Goal: Transaction & Acquisition: Download file/media

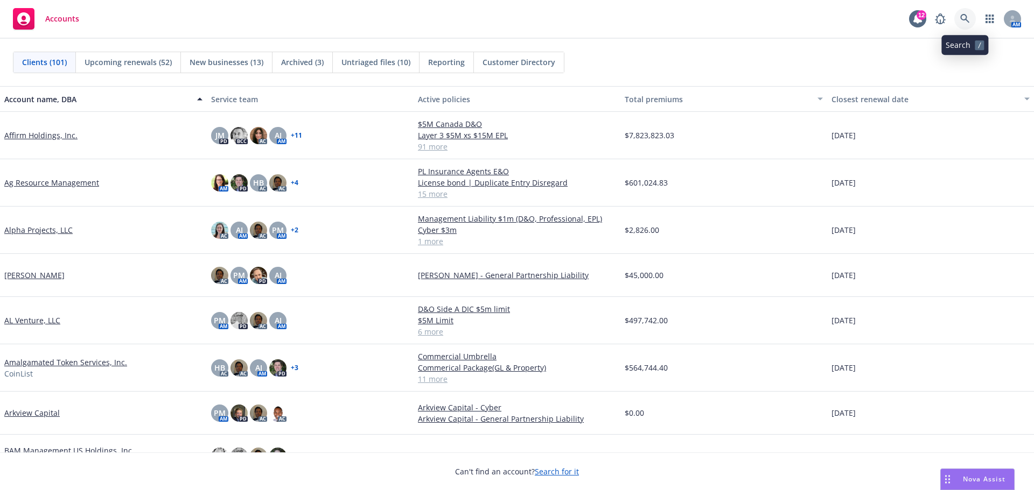
click at [968, 20] on icon at bounding box center [965, 19] width 10 height 10
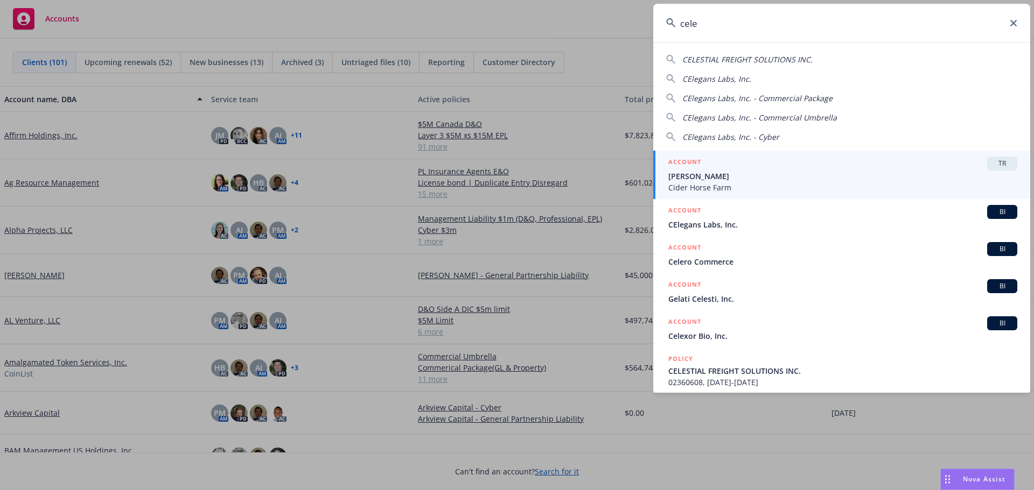
click at [710, 76] on span "CElegans Labs, Inc." at bounding box center [716, 79] width 69 height 10
type input "CElegans Labs, Inc."
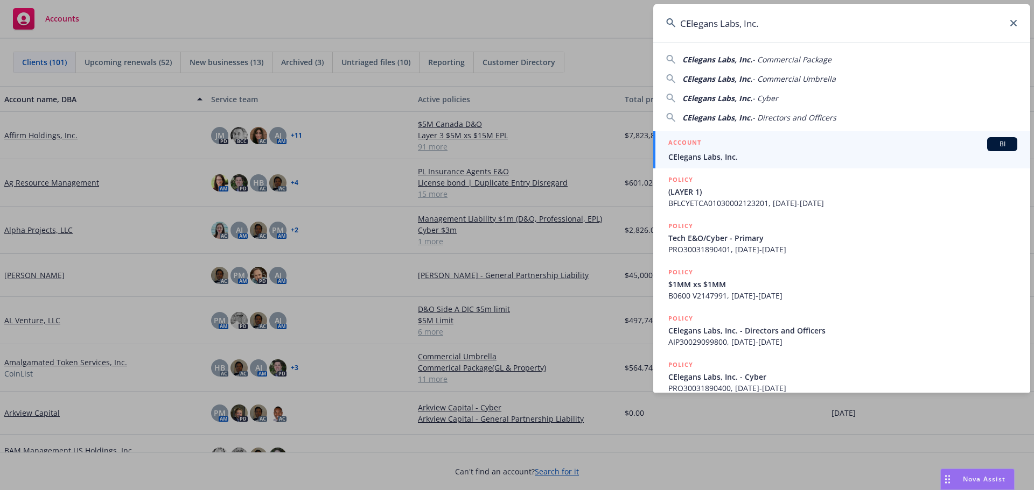
click at [729, 153] on span "CElegans Labs, Inc." at bounding box center [842, 156] width 349 height 11
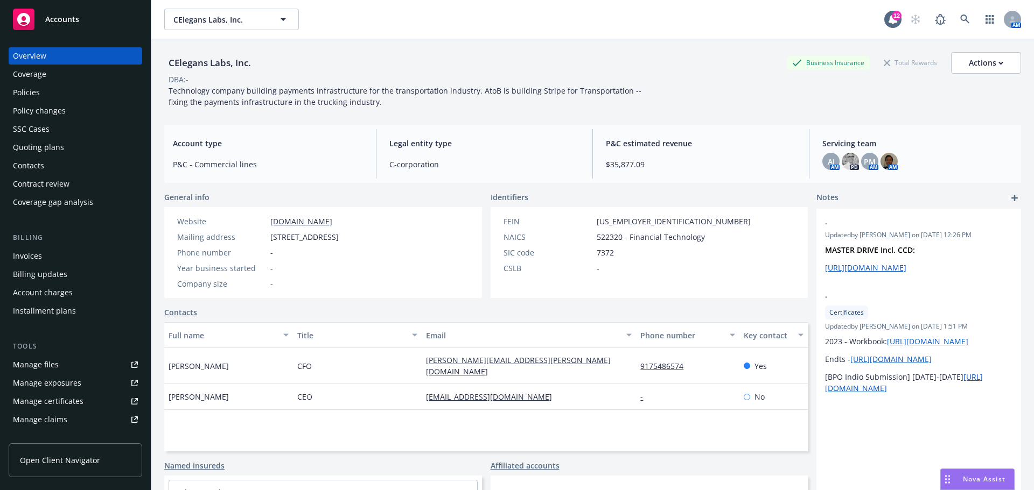
click at [29, 90] on div "Policies" at bounding box center [26, 92] width 27 height 17
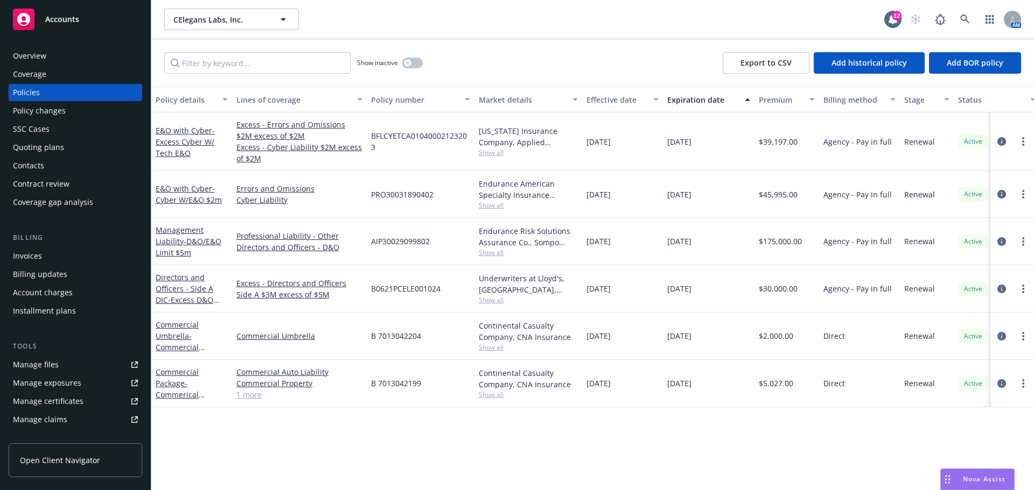
click at [32, 57] on div "Overview" at bounding box center [29, 55] width 33 height 17
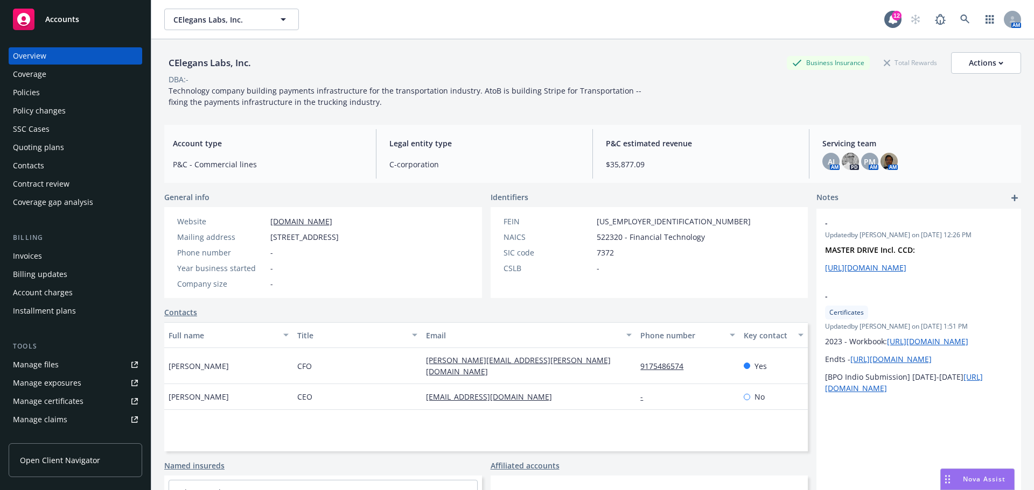
click at [394, 20] on div "CElegans Labs, Inc. CElegans Labs, Inc." at bounding box center [524, 20] width 720 height 22
click at [54, 21] on span "Accounts" at bounding box center [62, 19] width 34 height 9
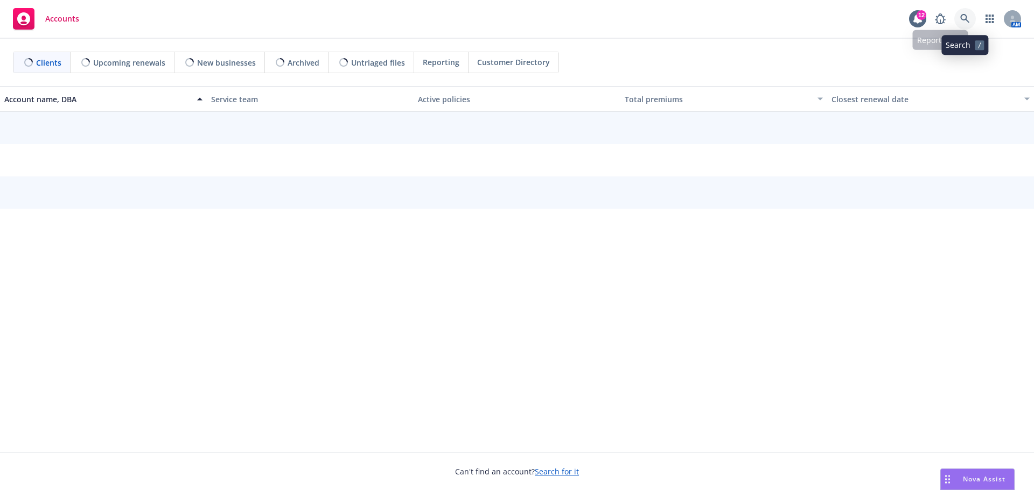
click at [963, 17] on icon at bounding box center [965, 19] width 10 height 10
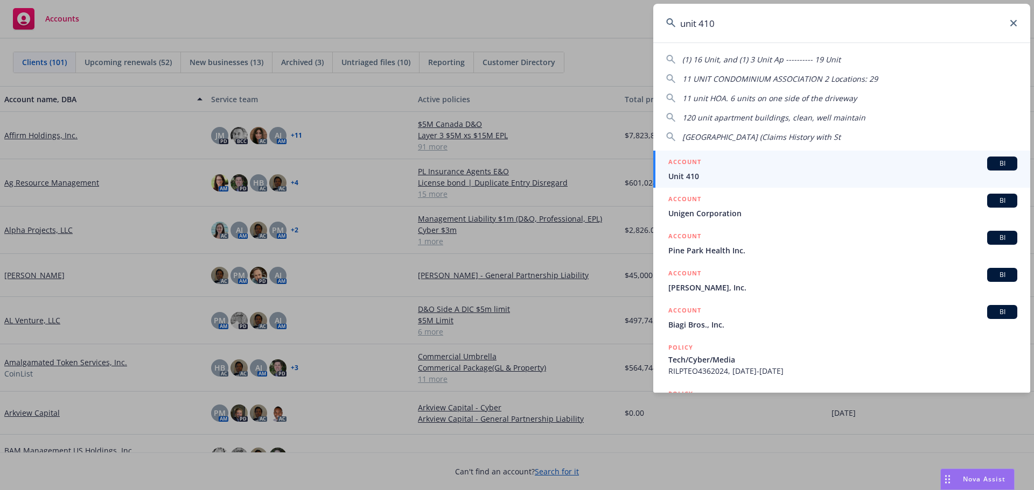
type input "unit 410"
click at [697, 175] on span "Unit 410" at bounding box center [842, 176] width 349 height 11
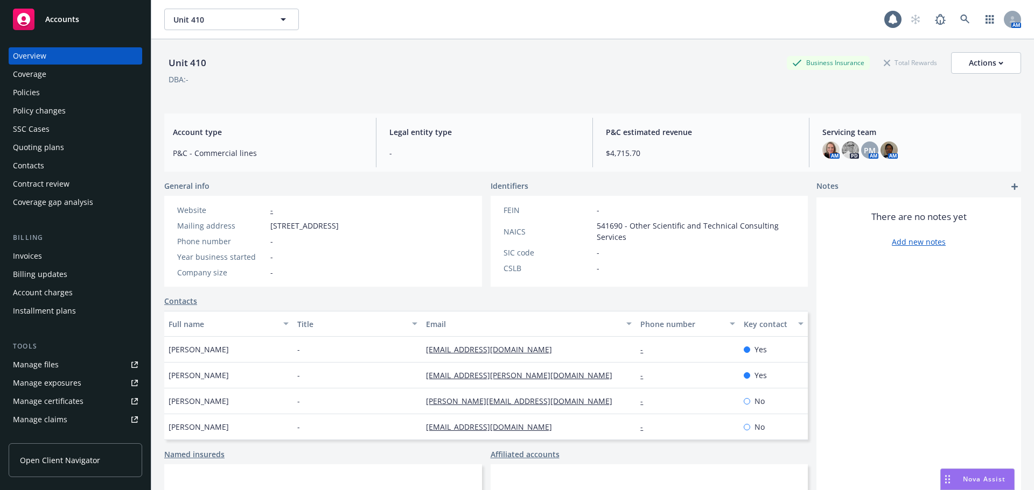
click at [20, 92] on div "Policies" at bounding box center [26, 92] width 27 height 17
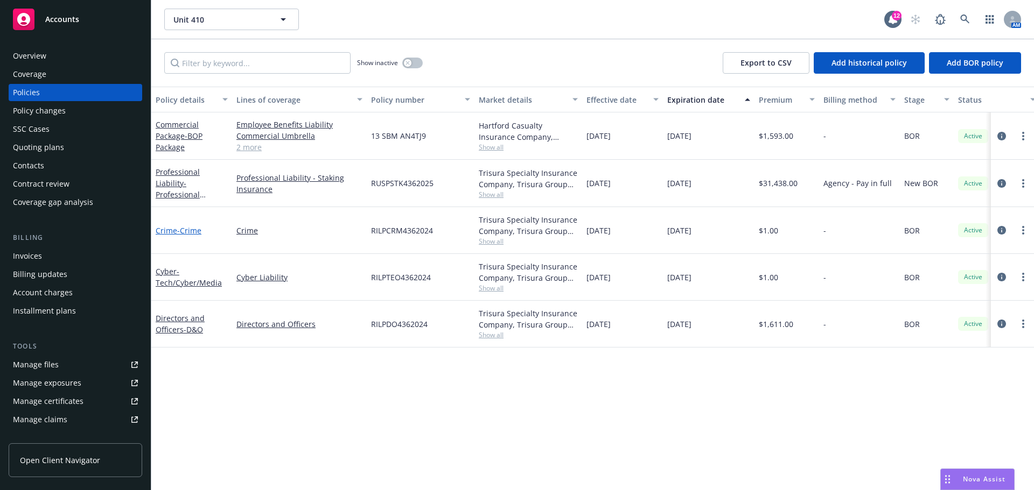
click at [173, 231] on link "Crime - Crime" at bounding box center [179, 231] width 46 height 10
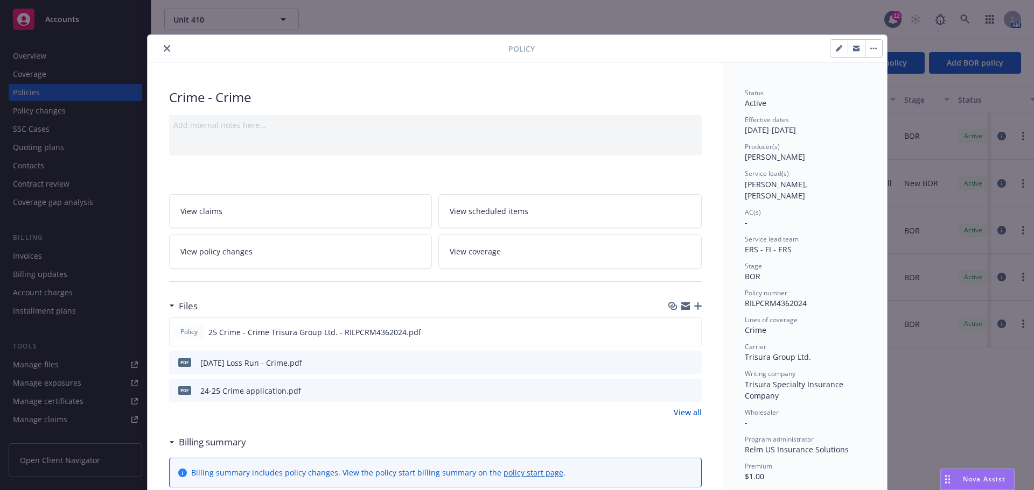
scroll to position [108, 0]
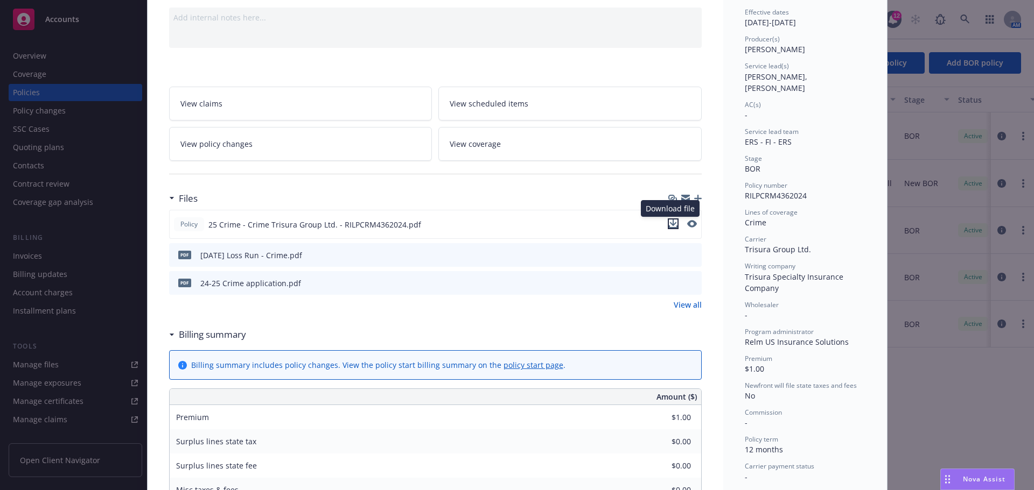
click at [669, 225] on icon "download file" at bounding box center [673, 224] width 9 height 9
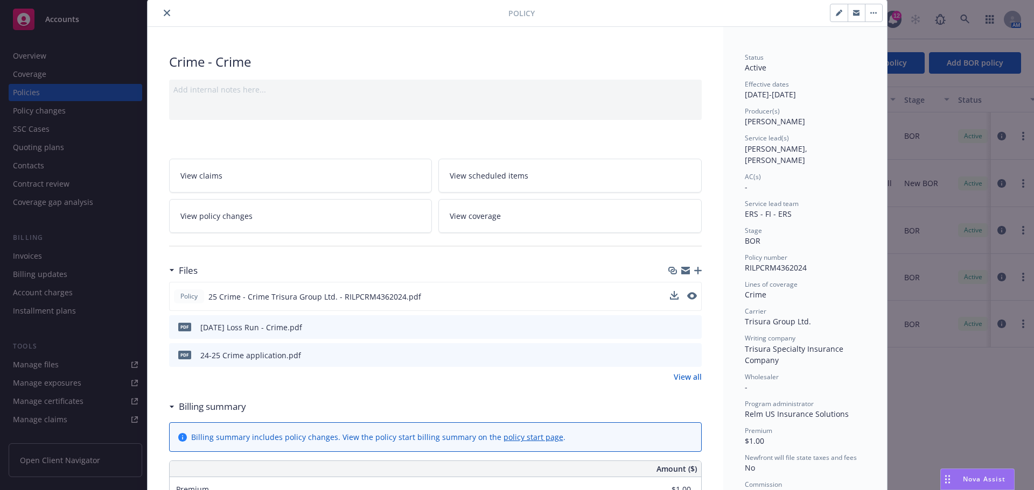
scroll to position [0, 0]
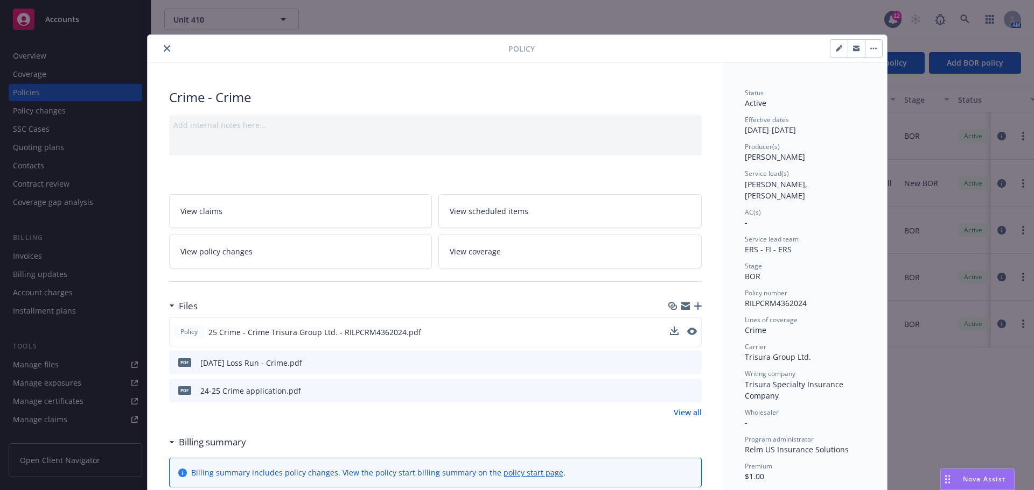
click at [164, 50] on icon "close" at bounding box center [167, 48] width 6 height 6
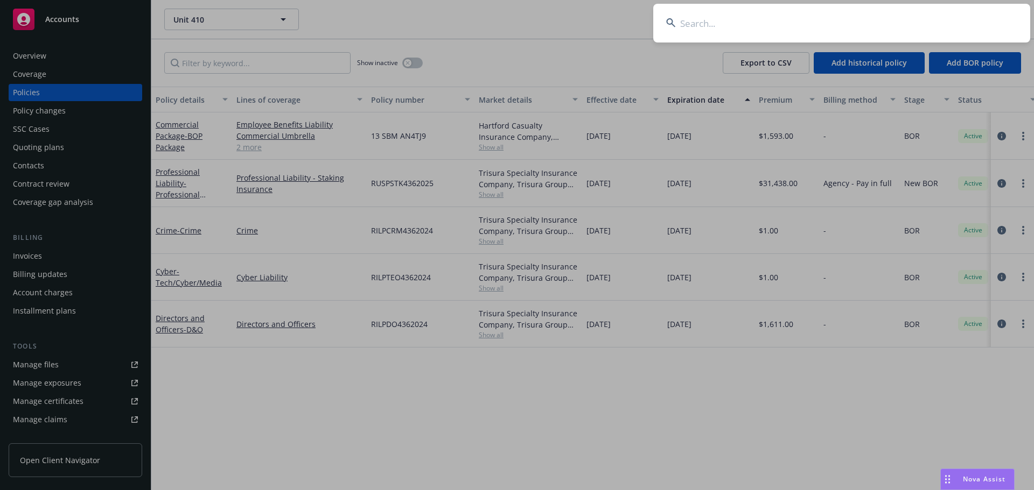
type input "S"
